Goal: Navigation & Orientation: Find specific page/section

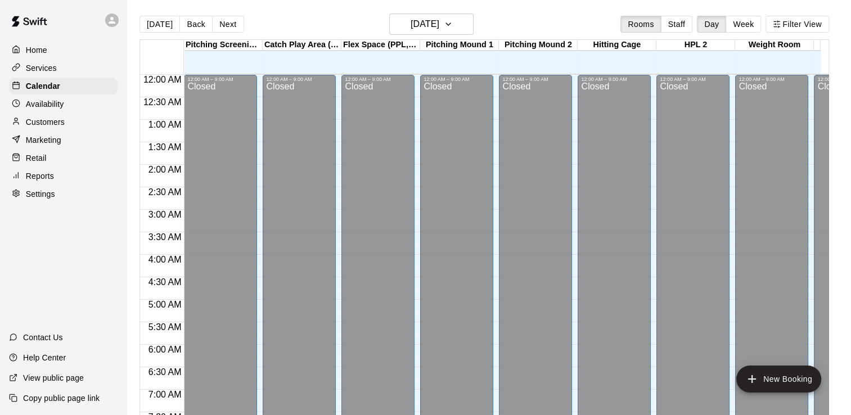
scroll to position [414, 0]
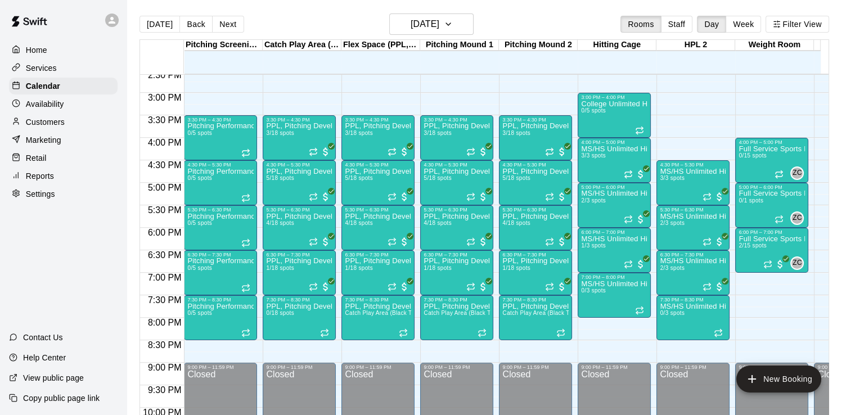
scroll to position [666, 0]
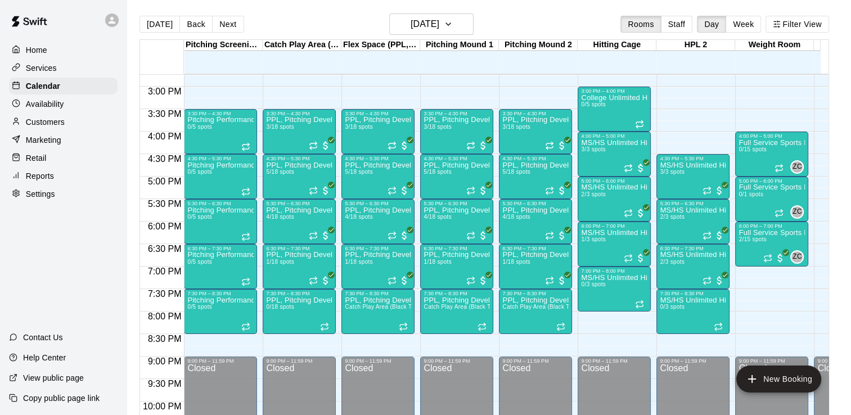
scroll to position [662, 0]
